Goal: Transaction & Acquisition: Book appointment/travel/reservation

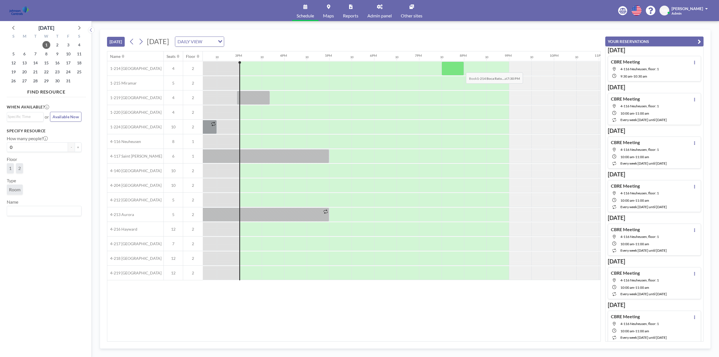
scroll to position [0, 652]
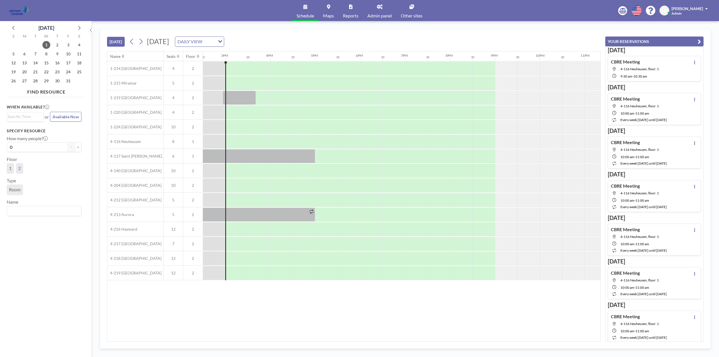
click at [412, 17] on span "Other sites" at bounding box center [412, 15] width 22 height 4
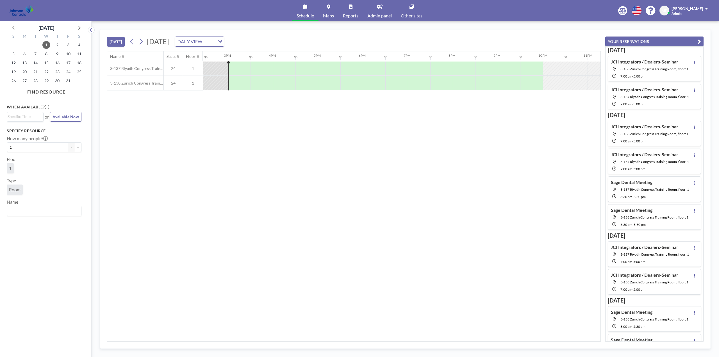
scroll to position [0, 652]
click at [79, 27] on icon at bounding box center [78, 27] width 7 height 7
click at [22, 53] on span "3" at bounding box center [25, 54] width 8 height 8
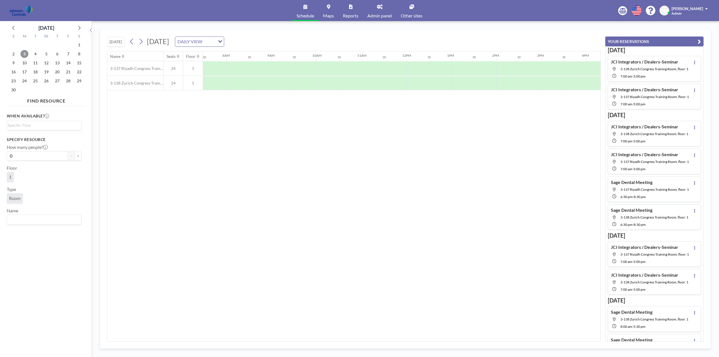
scroll to position [0, 337]
click at [232, 66] on div at bounding box center [236, 69] width 22 height 14
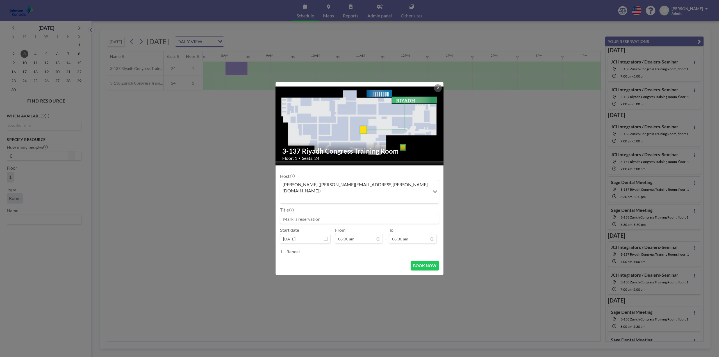
click at [312, 214] on input at bounding box center [359, 219] width 158 height 10
click at [314, 214] on input at bounding box center [359, 219] width 158 height 10
type input "MSP Staff Meeting"
click at [390, 210] on div "05:30 pm" at bounding box center [407, 215] width 66 height 10
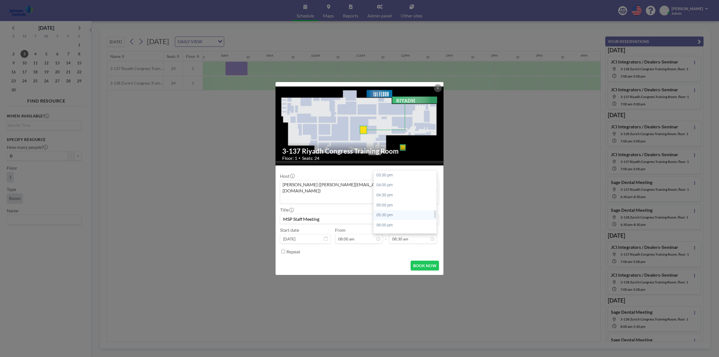
type input "05:30 pm"
click at [284, 250] on input "Repeat" at bounding box center [284, 252] width 4 height 4
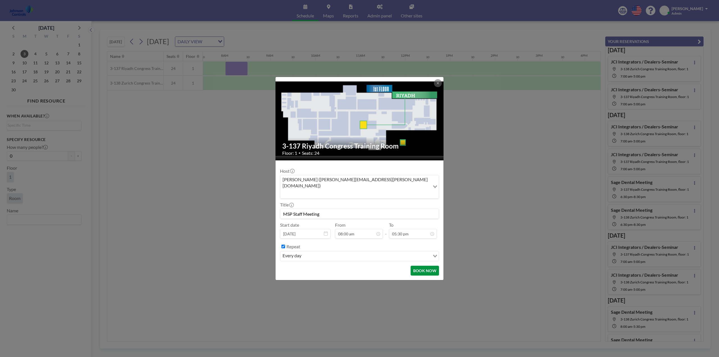
click at [425, 266] on button "BOOK NOW" at bounding box center [425, 271] width 28 height 10
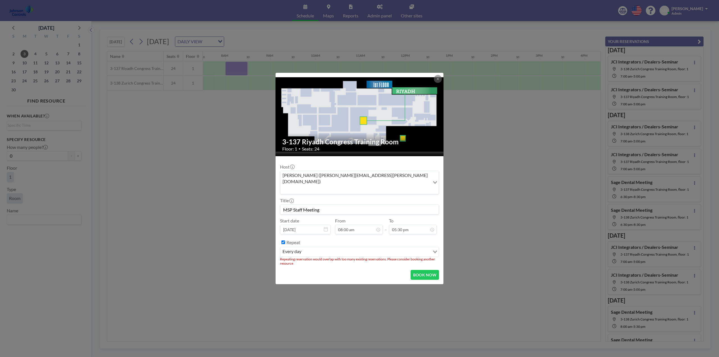
click at [283, 241] on input "Repeat" at bounding box center [284, 243] width 4 height 4
checkbox input "false"
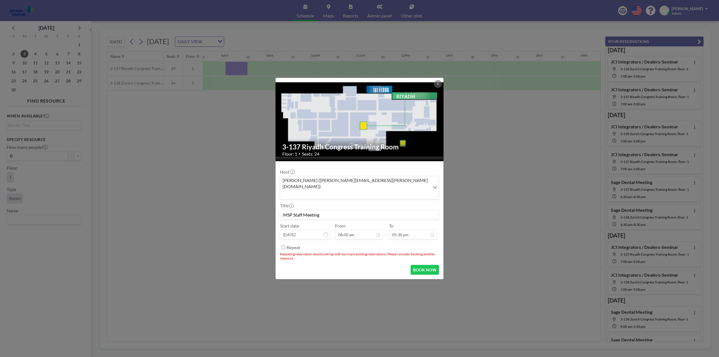
drag, startPoint x: 325, startPoint y: 208, endPoint x: 276, endPoint y: 209, distance: 49.5
click at [276, 209] on form "Host Mark Barton (mark.barton-ext@jci.com) Loading... Title MSP Staff Meeting S…" at bounding box center [360, 220] width 168 height 118
click at [431, 265] on button "BOOK NOW" at bounding box center [425, 270] width 28 height 10
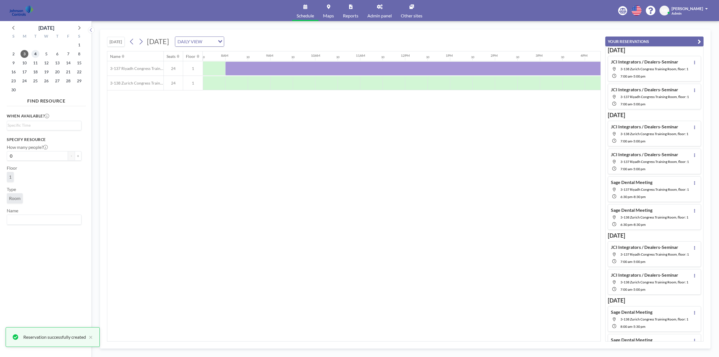
click at [37, 55] on span "4" at bounding box center [35, 54] width 8 height 8
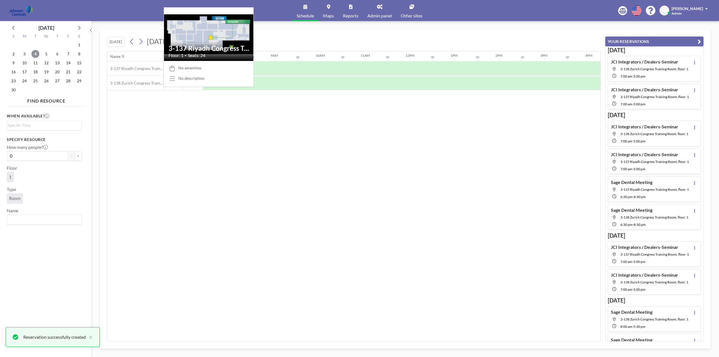
scroll to position [0, 337]
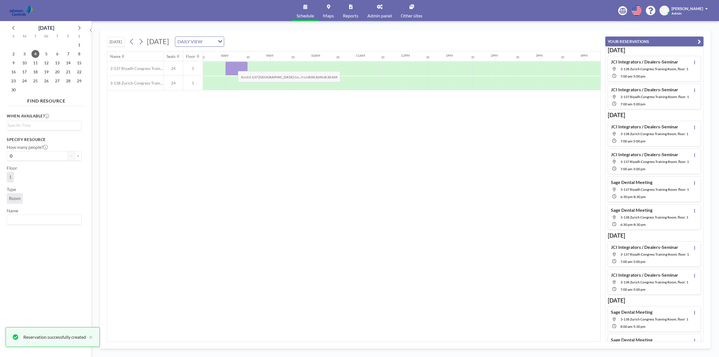
click at [234, 67] on div at bounding box center [236, 69] width 22 height 14
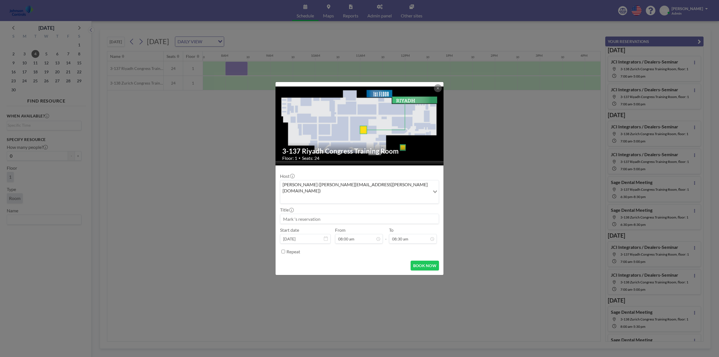
paste input "MSP Staff Meeting"
type input "MSP Staff Meeting"
click at [387, 182] on div "05:30 pm" at bounding box center [407, 187] width 66 height 10
type input "05:30 pm"
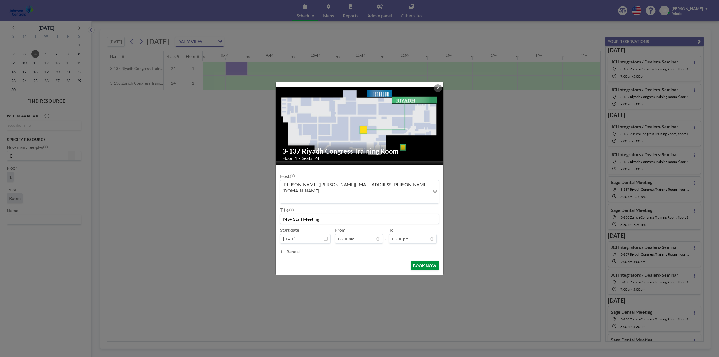
scroll to position [350, 0]
click at [423, 261] on button "BOOK NOW" at bounding box center [425, 266] width 28 height 10
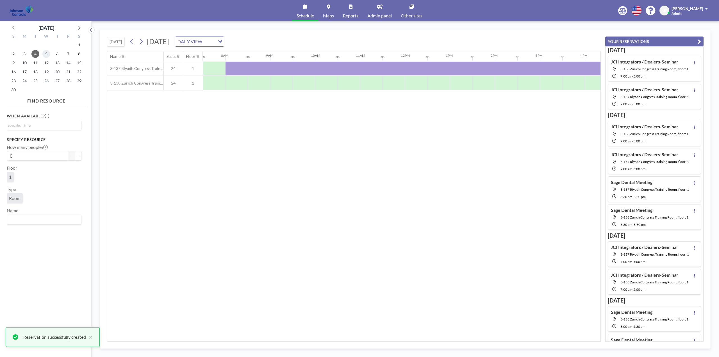
click at [48, 55] on span "5" at bounding box center [46, 54] width 8 height 8
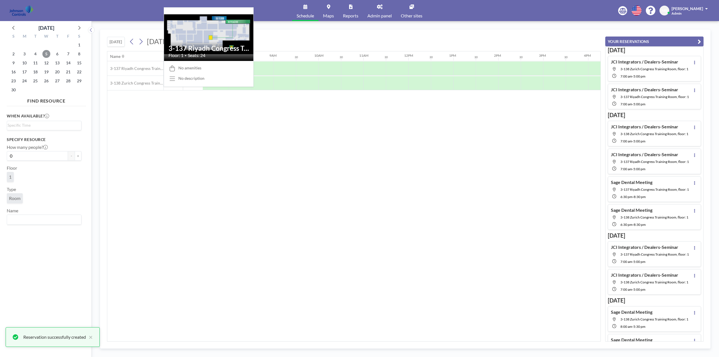
scroll to position [0, 337]
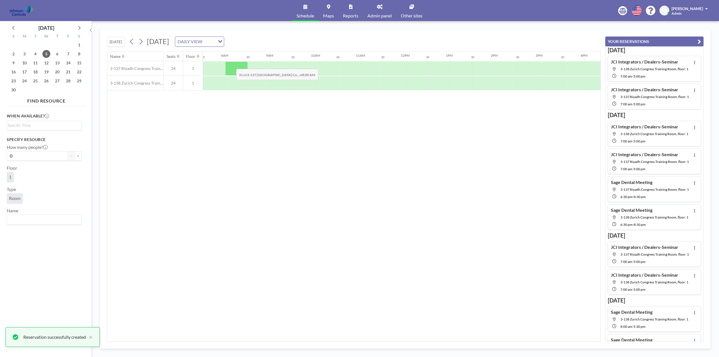
click at [232, 65] on div at bounding box center [236, 69] width 22 height 14
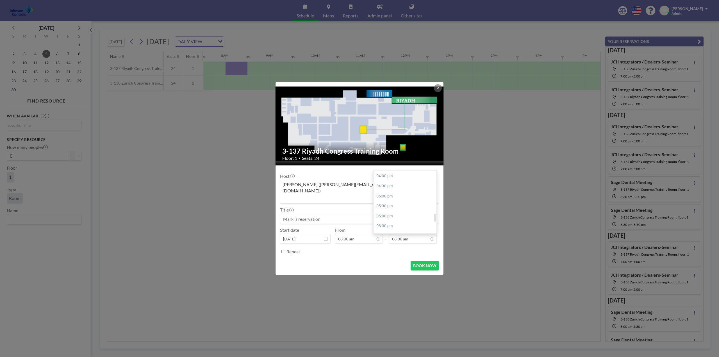
scroll to position [339, 0]
click at [386, 182] on div "05:30 pm" at bounding box center [407, 187] width 66 height 10
type input "05:30 pm"
click at [425, 261] on button "BOOK NOW" at bounding box center [425, 266] width 28 height 10
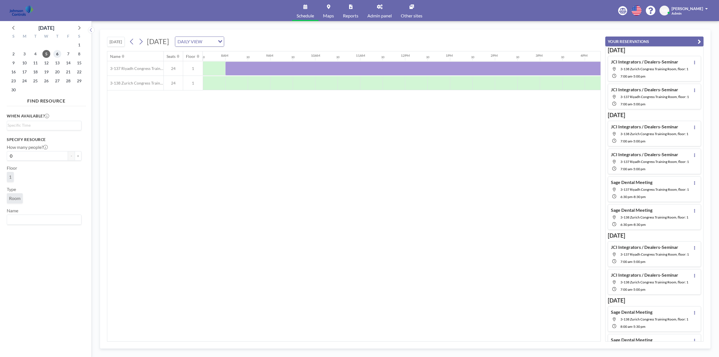
click at [59, 55] on span "6" at bounding box center [57, 54] width 8 height 8
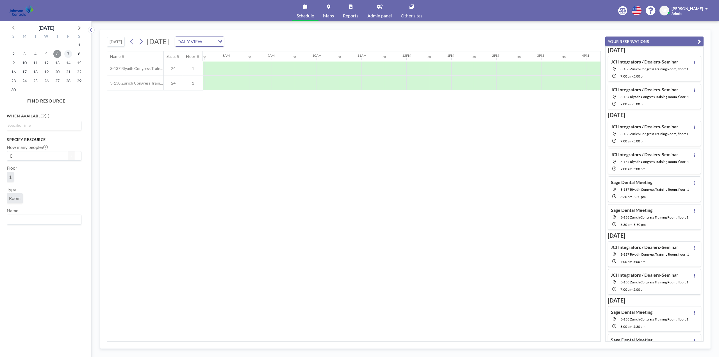
scroll to position [0, 337]
click at [69, 54] on span "7" at bounding box center [68, 54] width 8 height 8
